Goal: Task Accomplishment & Management: Use online tool/utility

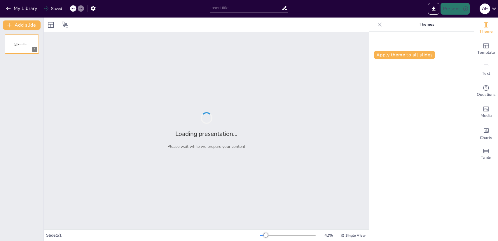
type input "Características Geográficas de la Orografía de [GEOGRAPHIC_DATA]"
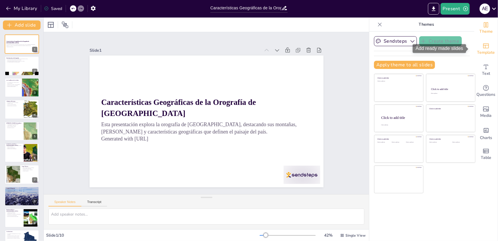
click at [483, 47] on icon "Add ready made slides" at bounding box center [486, 45] width 7 height 7
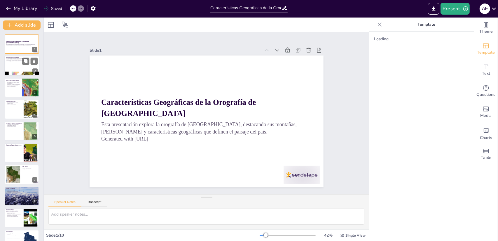
click at [31, 69] on div at bounding box center [21, 66] width 35 height 20
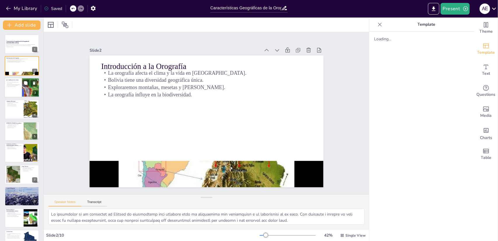
click at [13, 85] on p "Recursos vitales para la economía." at bounding box center [13, 85] width 14 height 1
type textarea "La longitud de la Cordillera de los Andes es un hecho impresionante que resalta…"
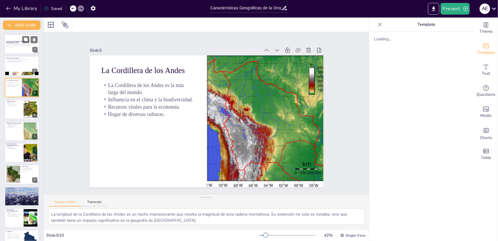
click at [20, 45] on p "Esta presentación explora la orografía de [GEOGRAPHIC_DATA], destacando sus mon…" at bounding box center [22, 45] width 32 height 2
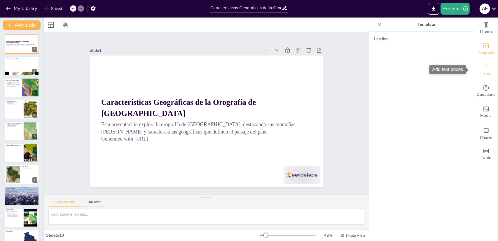
click at [483, 68] on icon "Add text boxes" at bounding box center [486, 66] width 7 height 7
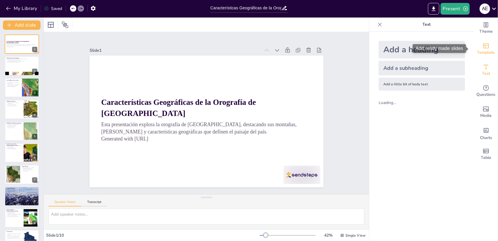
click at [478, 50] on span "Template" at bounding box center [486, 52] width 18 height 6
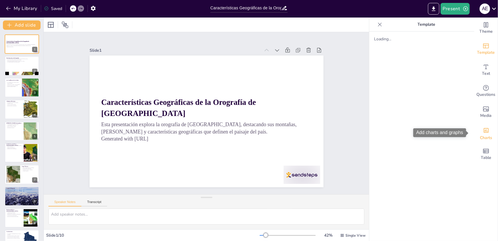
click at [483, 132] on icon "Add charts and graphs" at bounding box center [486, 130] width 6 height 6
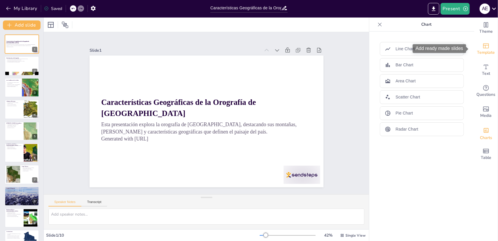
click at [483, 49] on icon "Add ready made slides" at bounding box center [486, 45] width 7 height 7
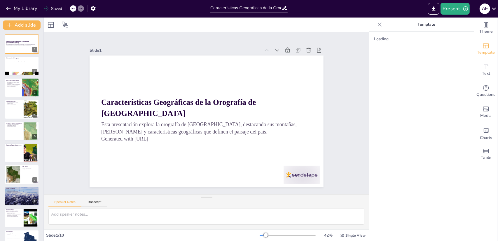
click at [389, 45] on div "Loading..." at bounding box center [421, 136] width 105 height 209
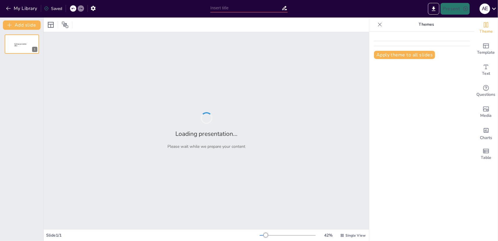
type input "Características Geográficas de la Orografía de [GEOGRAPHIC_DATA]"
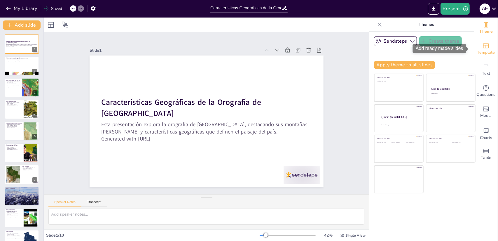
click at [484, 48] on icon "Add ready made slides" at bounding box center [486, 45] width 7 height 7
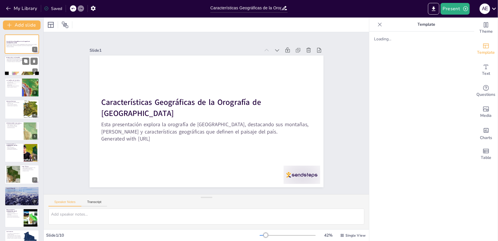
drag, startPoint x: 408, startPoint y: 47, endPoint x: 11, endPoint y: 63, distance: 396.8
click at [11, 63] on div at bounding box center [21, 66] width 35 height 20
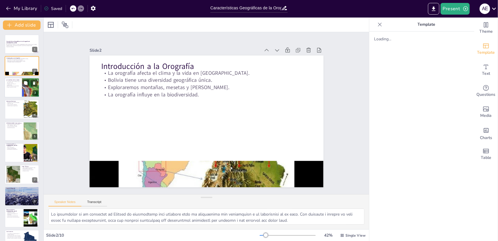
click at [20, 94] on div at bounding box center [21, 88] width 35 height 20
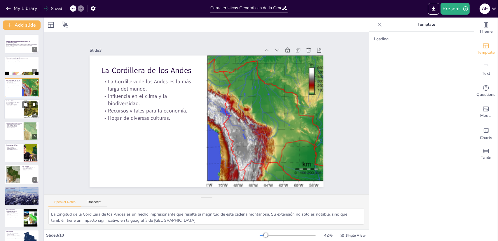
click at [18, 108] on div at bounding box center [21, 109] width 35 height 20
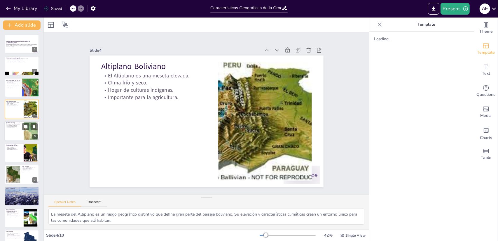
click at [16, 129] on div at bounding box center [21, 131] width 35 height 20
type textarea "La fertilidad de los [PERSON_NAME] interandinos es un aspecto clave que permite…"
